Goal: Information Seeking & Learning: Learn about a topic

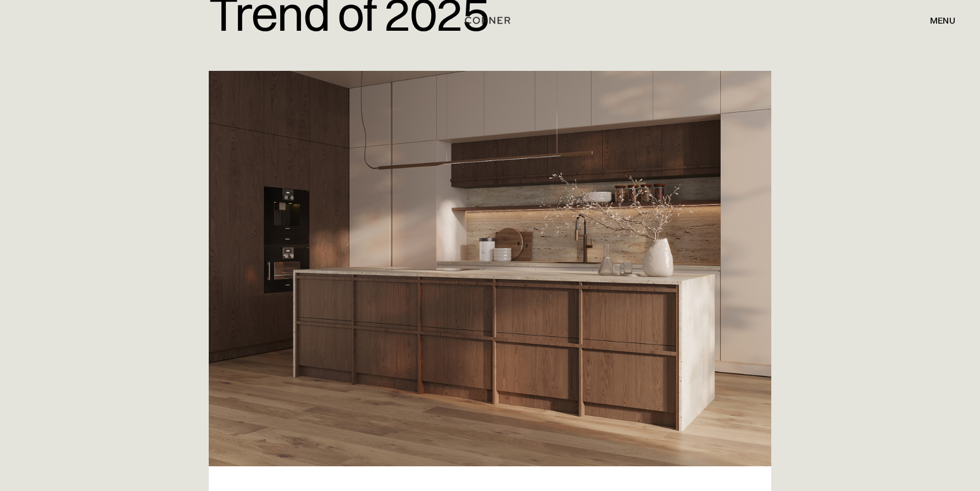
scroll to position [208, 0]
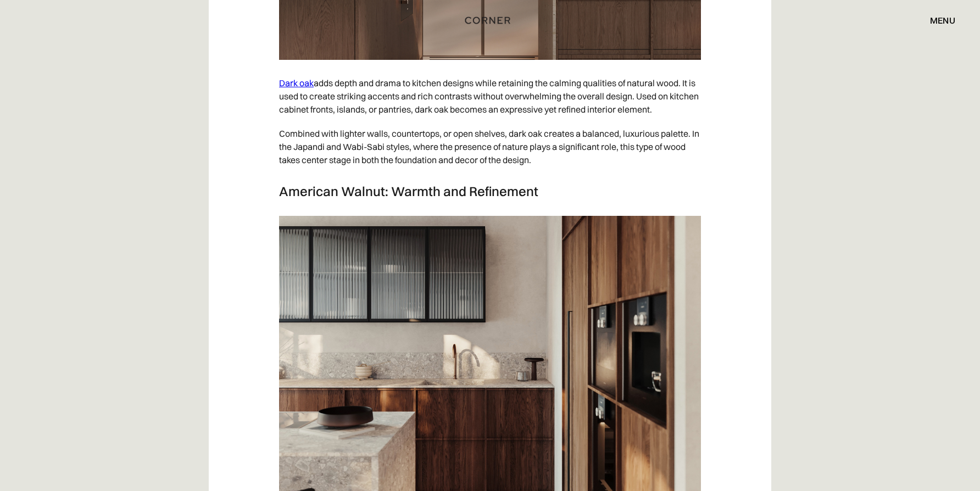
scroll to position [2204, 0]
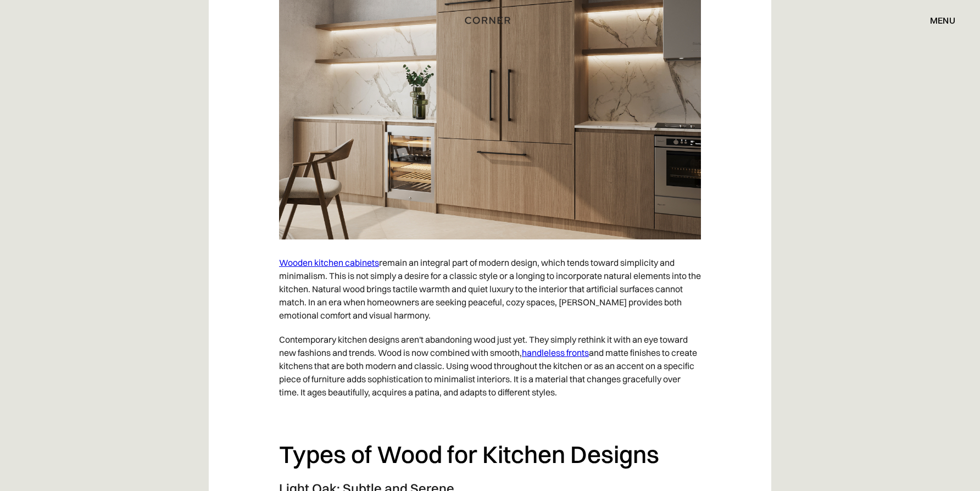
scroll to position [869, 0]
